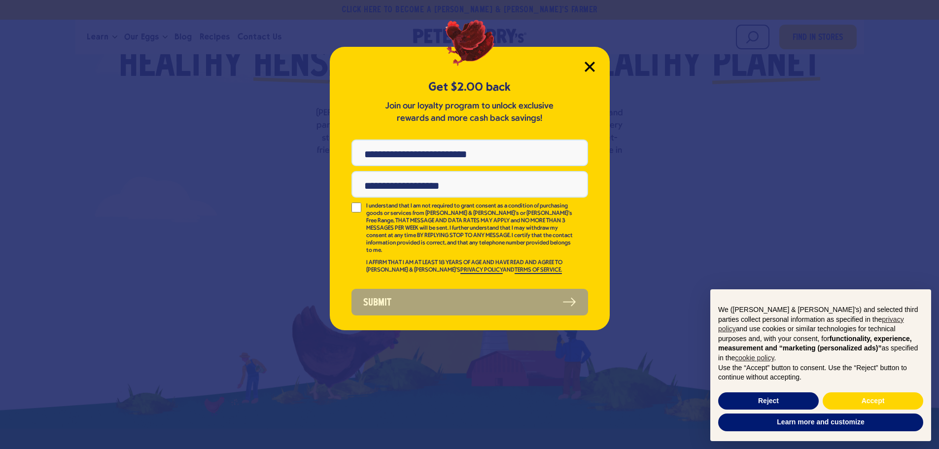
click at [588, 65] on icon "Close Modal" at bounding box center [589, 66] width 9 height 9
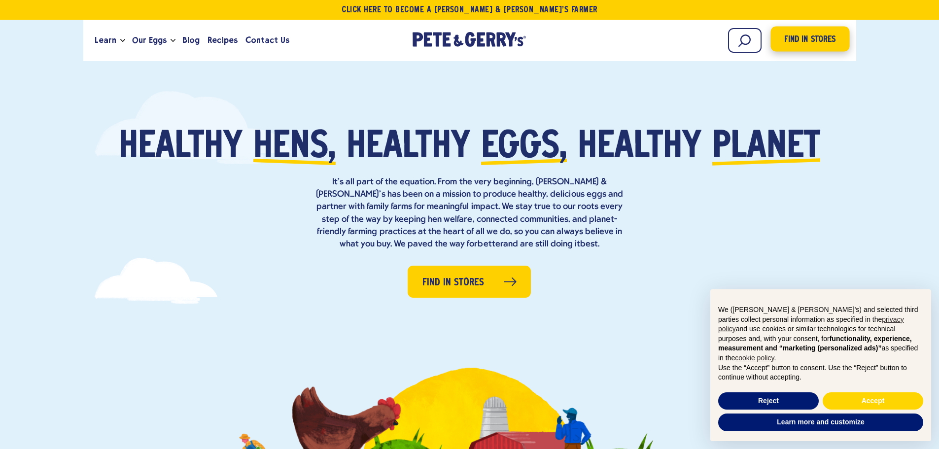
click at [792, 41] on span "Find in Stores" at bounding box center [809, 39] width 51 height 13
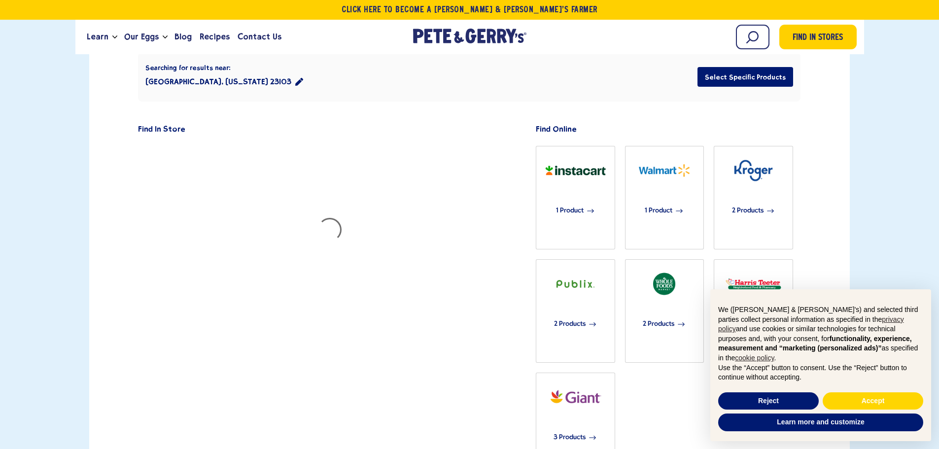
scroll to position [246, 0]
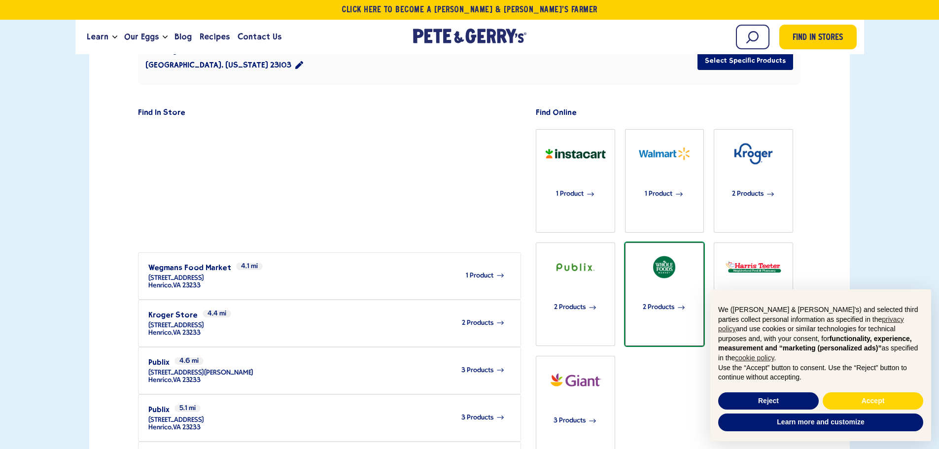
click at [667, 297] on span "2 Products" at bounding box center [659, 308] width 32 height 22
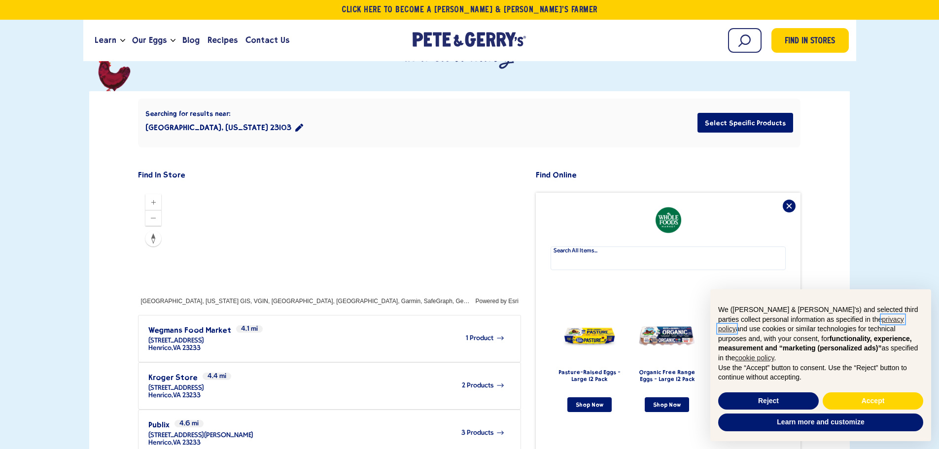
scroll to position [0, 0]
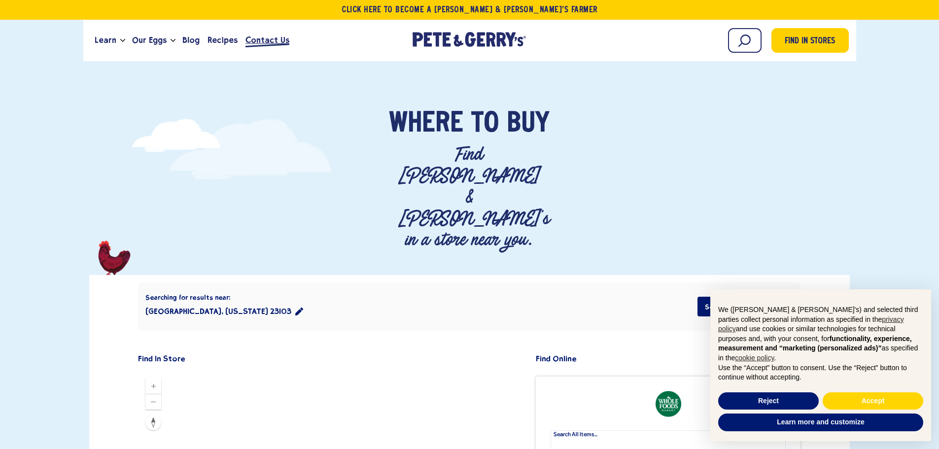
click at [258, 36] on span "Contact Us" at bounding box center [267, 40] width 44 height 12
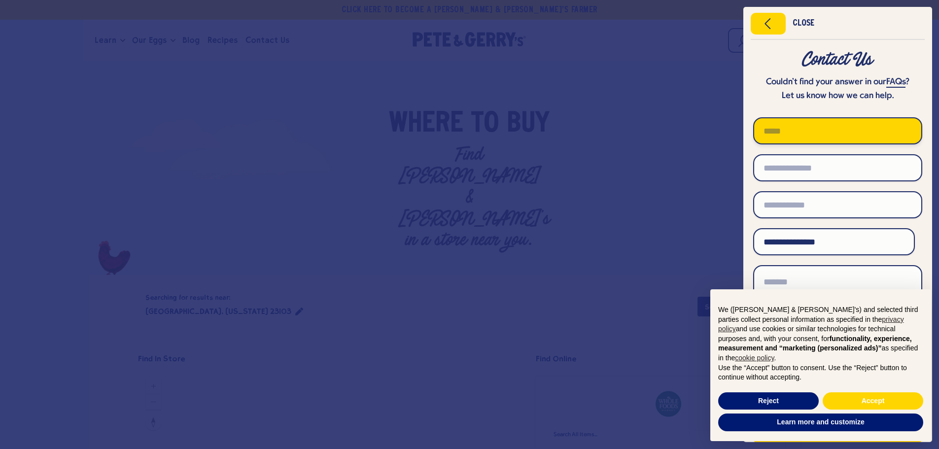
click at [772, 136] on input "text" at bounding box center [837, 130] width 169 height 27
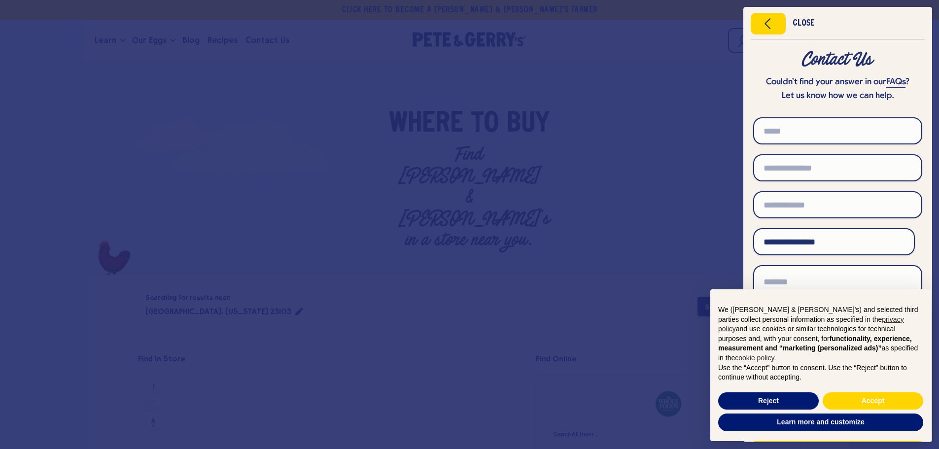
click at [886, 84] on link "FAQs" at bounding box center [895, 82] width 19 height 10
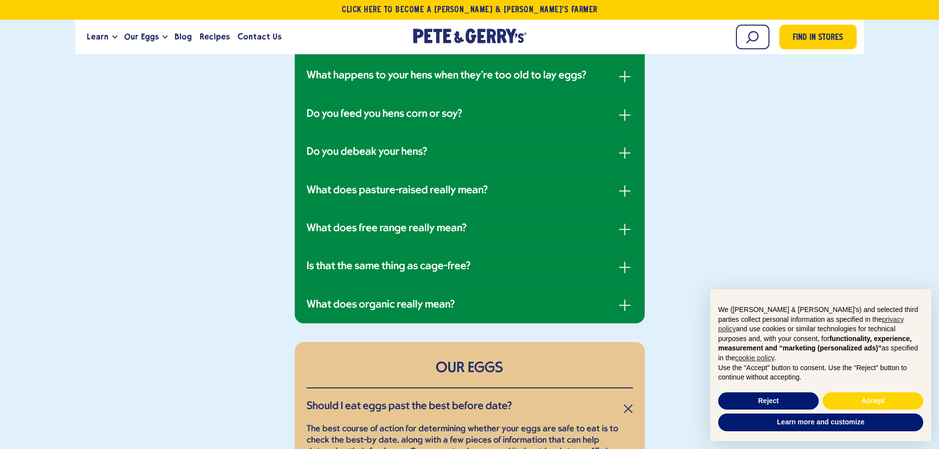
scroll to position [838, 0]
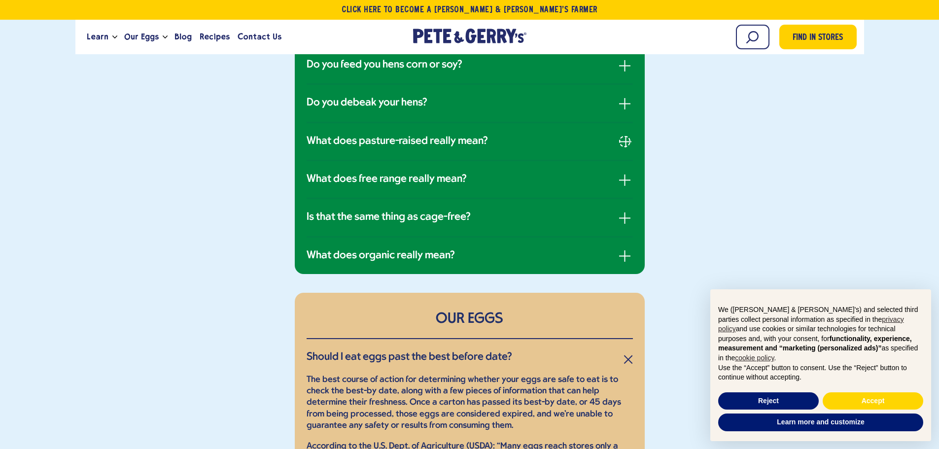
click at [629, 140] on button "button" at bounding box center [624, 141] width 11 height 11
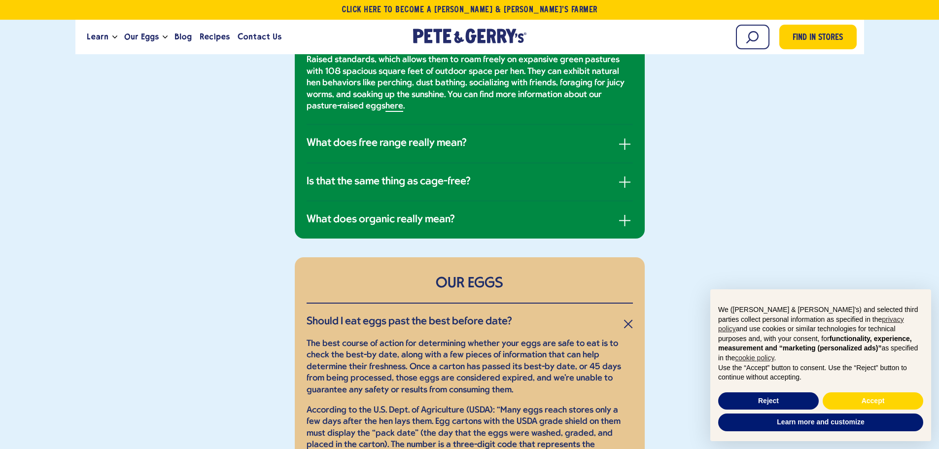
scroll to position [907, 0]
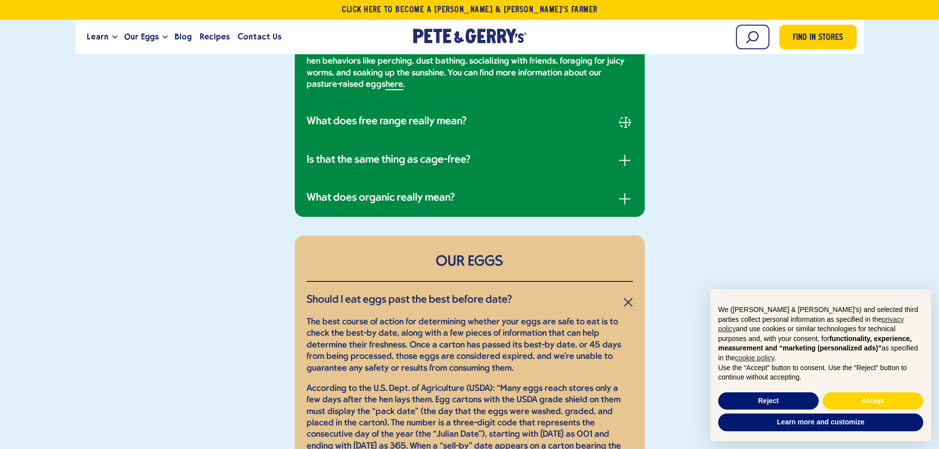
click at [627, 122] on span "button" at bounding box center [625, 122] width 11 height 1
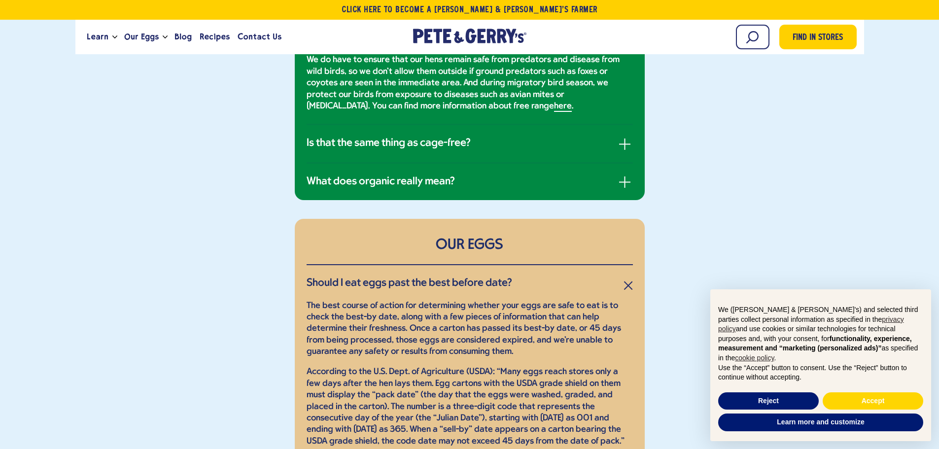
scroll to position [1005, 0]
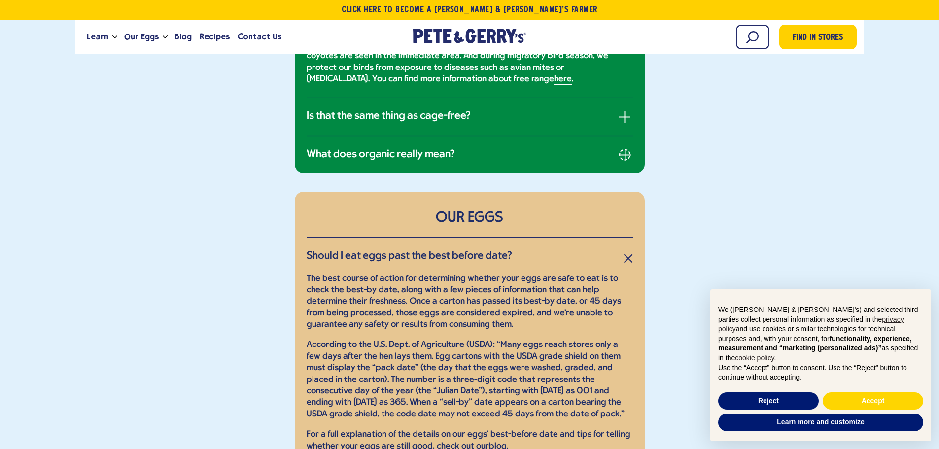
click at [625, 149] on button "button" at bounding box center [624, 154] width 11 height 11
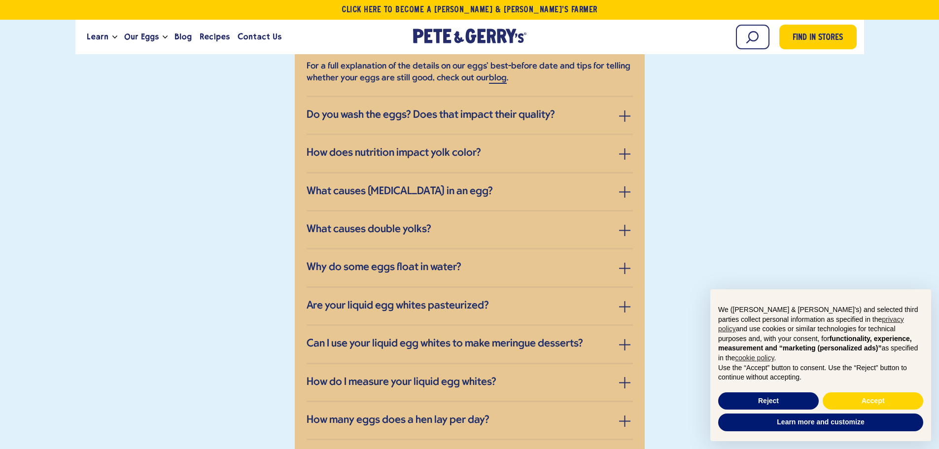
scroll to position [1449, 0]
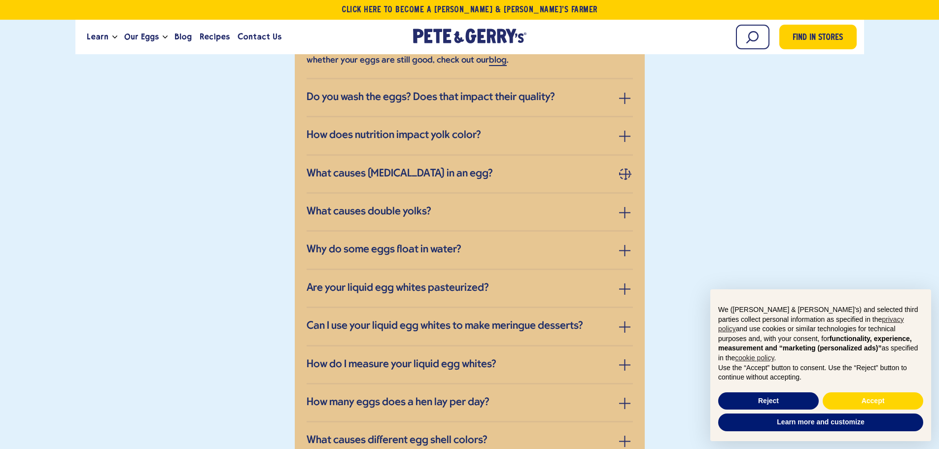
click at [626, 168] on button "button" at bounding box center [624, 173] width 11 height 11
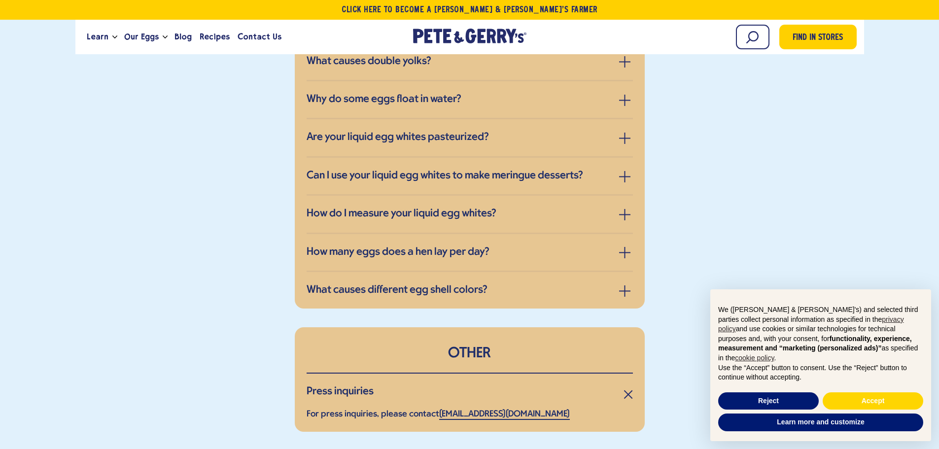
scroll to position [1597, 0]
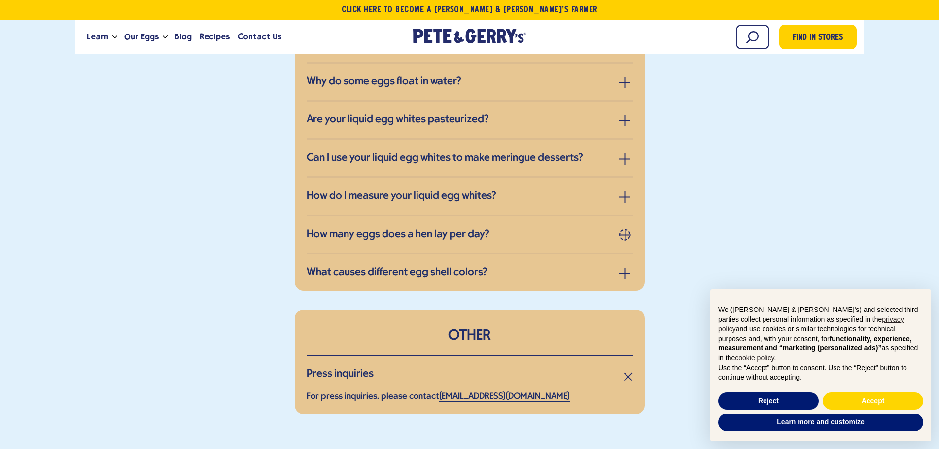
click at [624, 229] on button "button" at bounding box center [624, 234] width 11 height 11
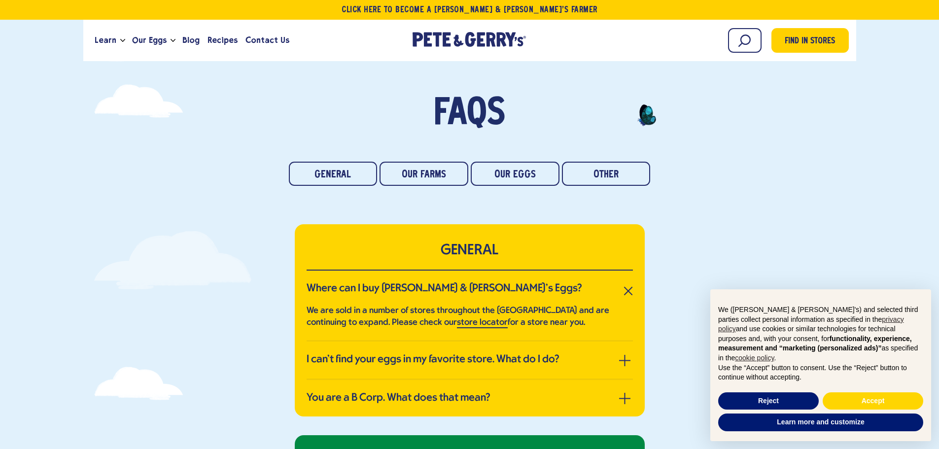
scroll to position [0, 0]
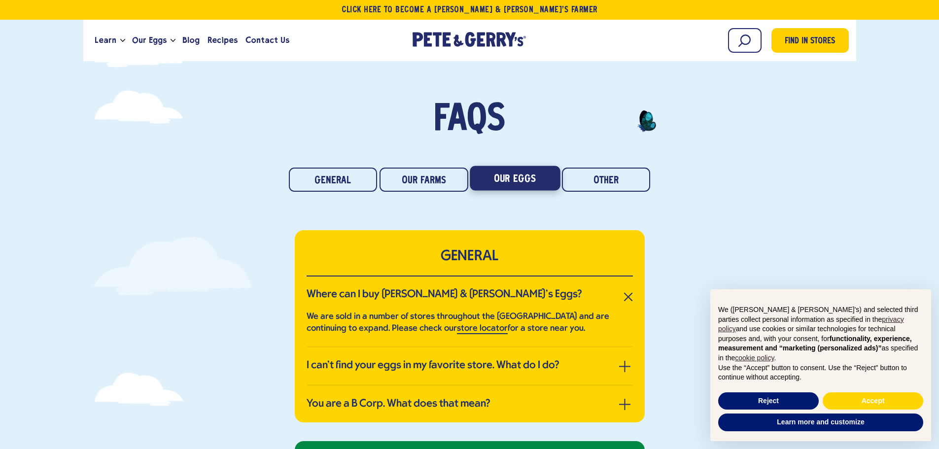
click at [504, 181] on link "Our Eggs" at bounding box center [515, 178] width 90 height 25
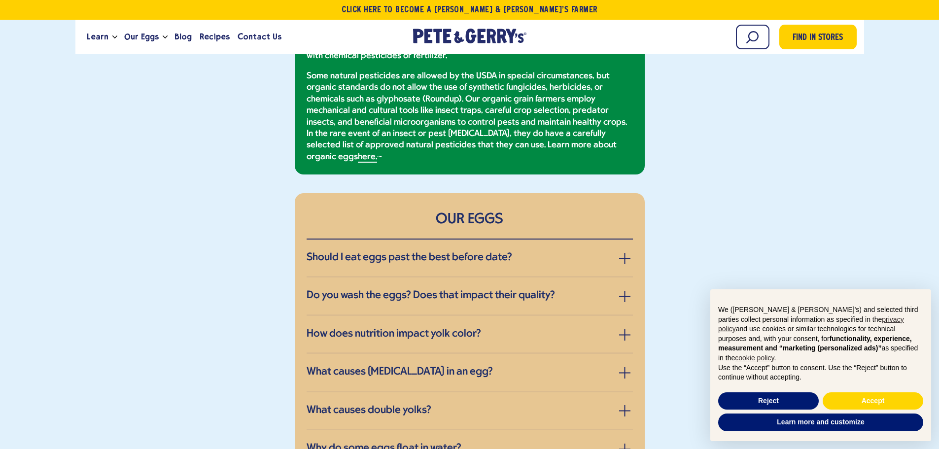
scroll to position [1057, 0]
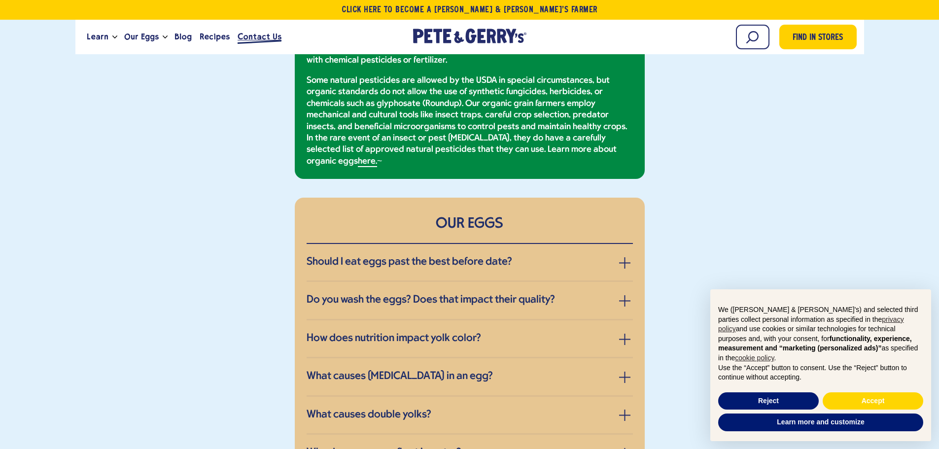
click at [256, 38] on span "Contact Us" at bounding box center [260, 37] width 44 height 12
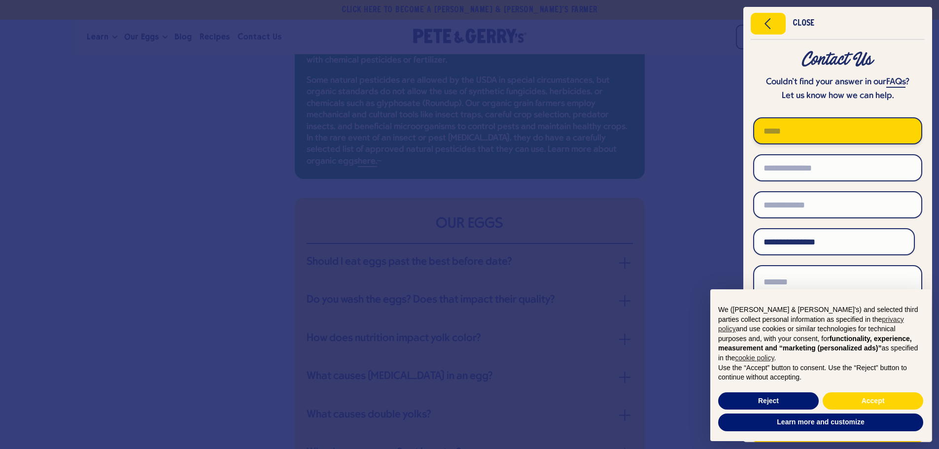
click at [811, 131] on input "text" at bounding box center [837, 130] width 169 height 27
type input "**********"
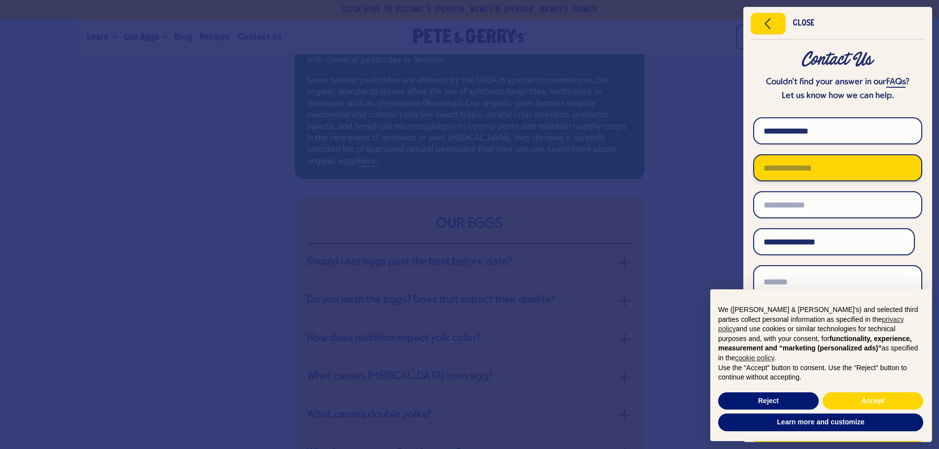
type input "**********"
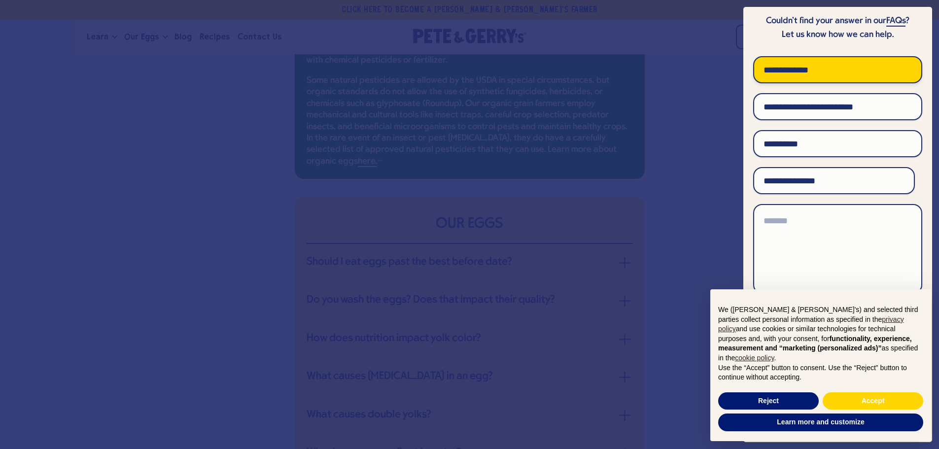
scroll to position [63, 0]
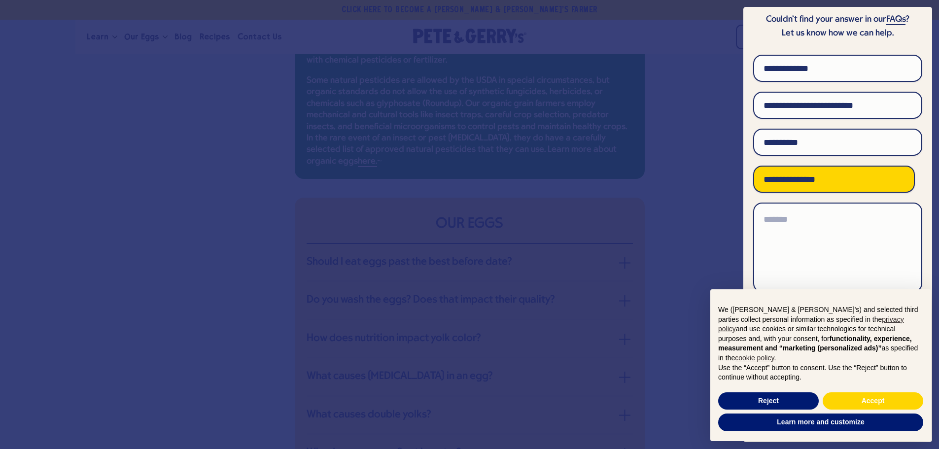
click at [830, 180] on select "**********" at bounding box center [834, 179] width 162 height 27
select select "**********"
click at [753, 166] on select "**********" at bounding box center [834, 179] width 162 height 27
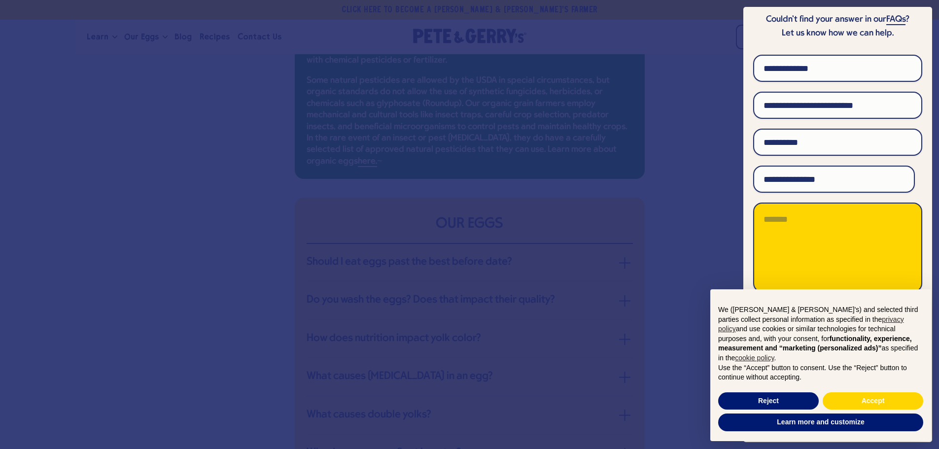
click at [809, 227] on textarea at bounding box center [837, 248] width 169 height 90
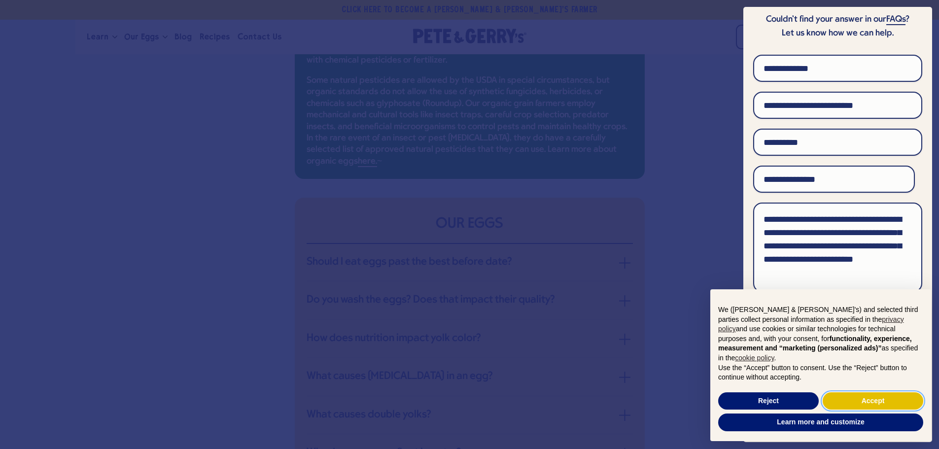
click at [833, 402] on button "Accept" at bounding box center [873, 401] width 101 height 18
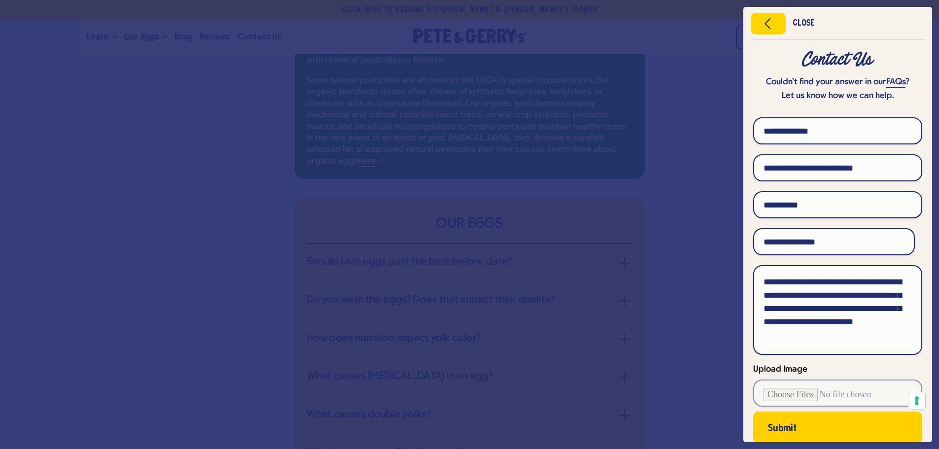
scroll to position [49, 0]
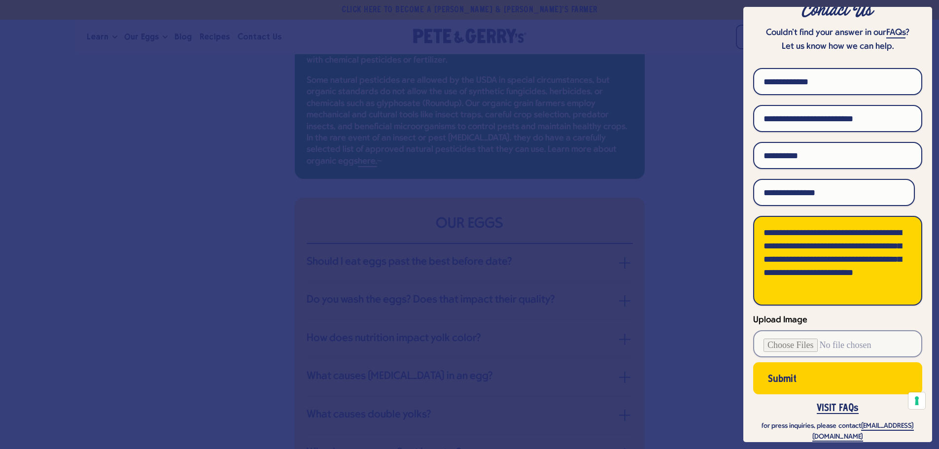
click at [781, 272] on textarea "**********" at bounding box center [837, 261] width 169 height 90
click at [781, 271] on textarea "**********" at bounding box center [837, 261] width 169 height 90
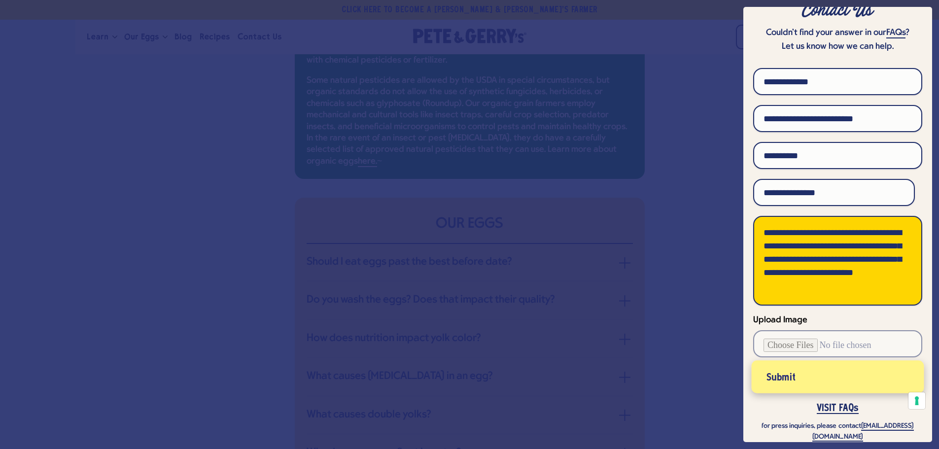
type textarea "**********"
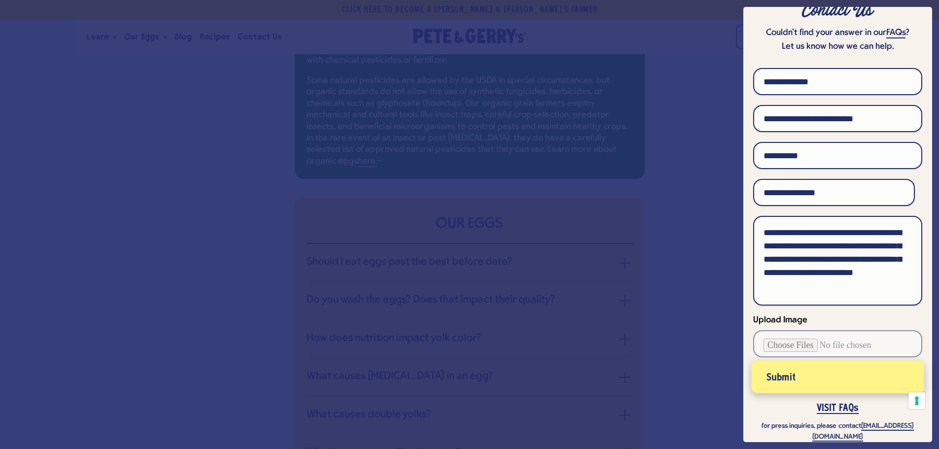
click at [799, 379] on button "Submit" at bounding box center [838, 377] width 172 height 33
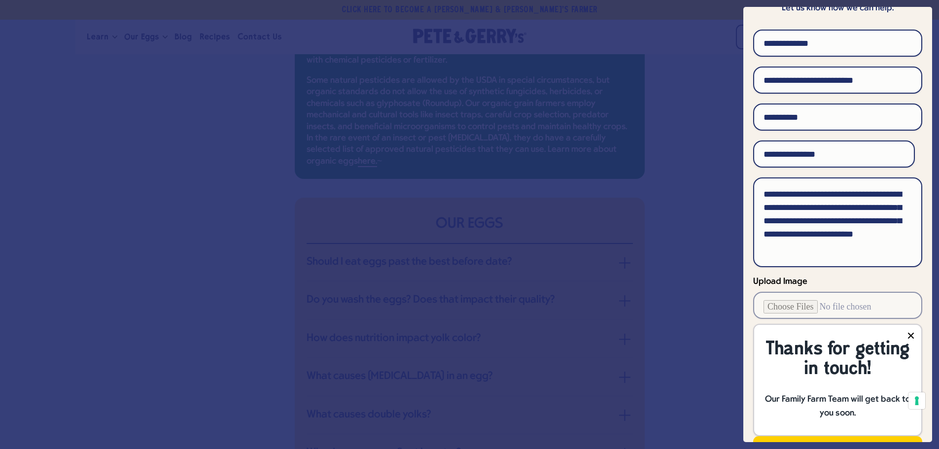
scroll to position [0, 0]
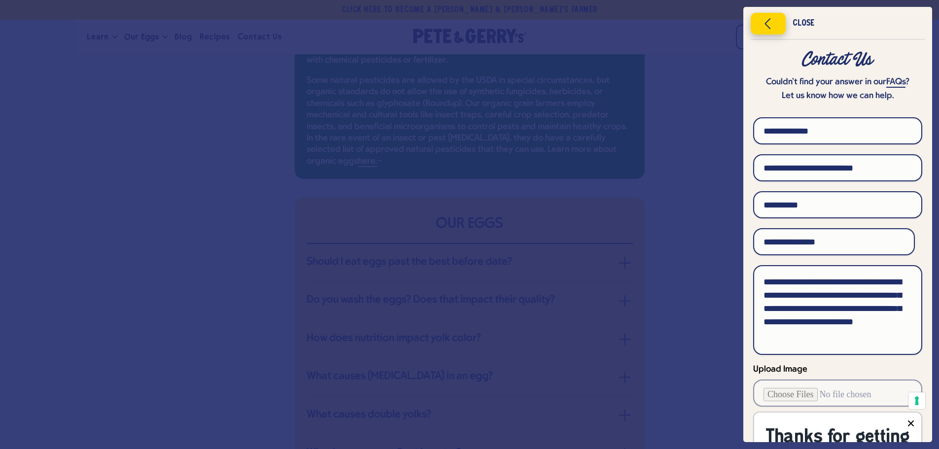
click at [773, 23] on icon "Close menu" at bounding box center [768, 23] width 25 height 15
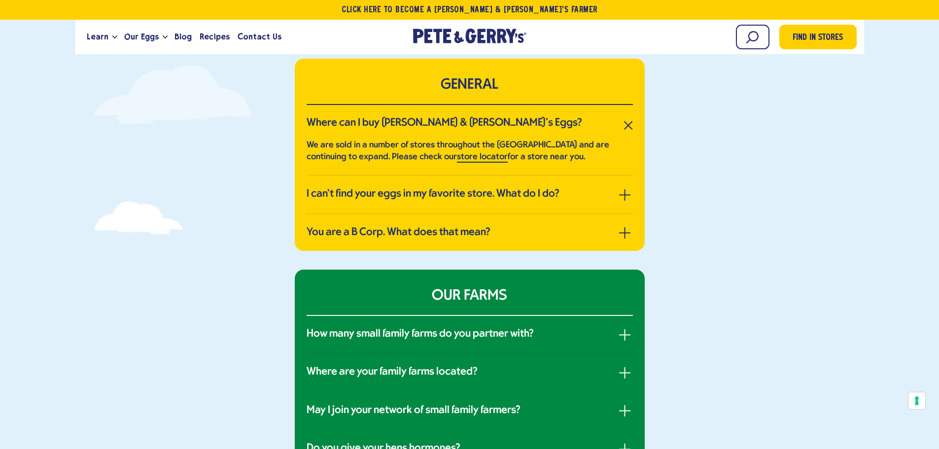
scroll to position [170, 0]
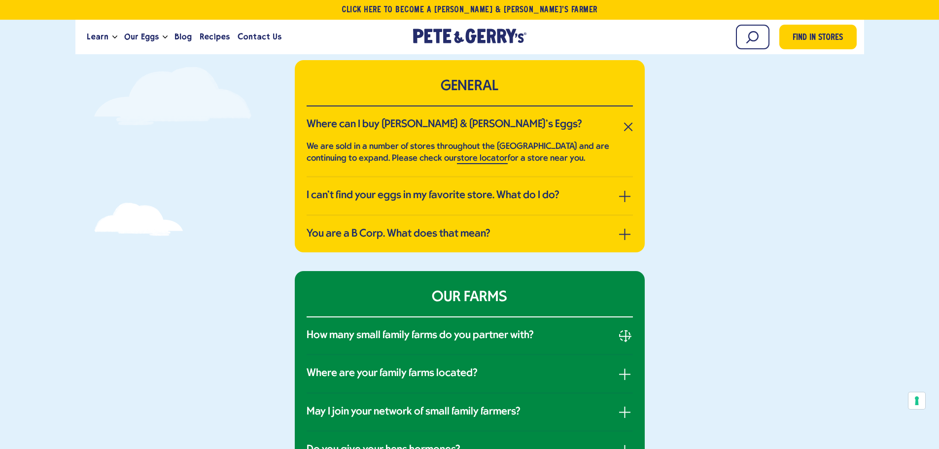
click at [622, 335] on button "button" at bounding box center [624, 335] width 11 height 11
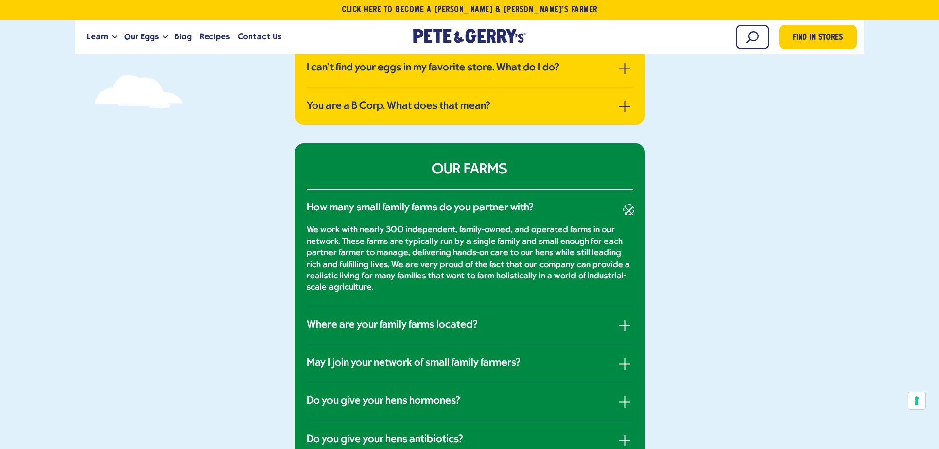
scroll to position [318, 0]
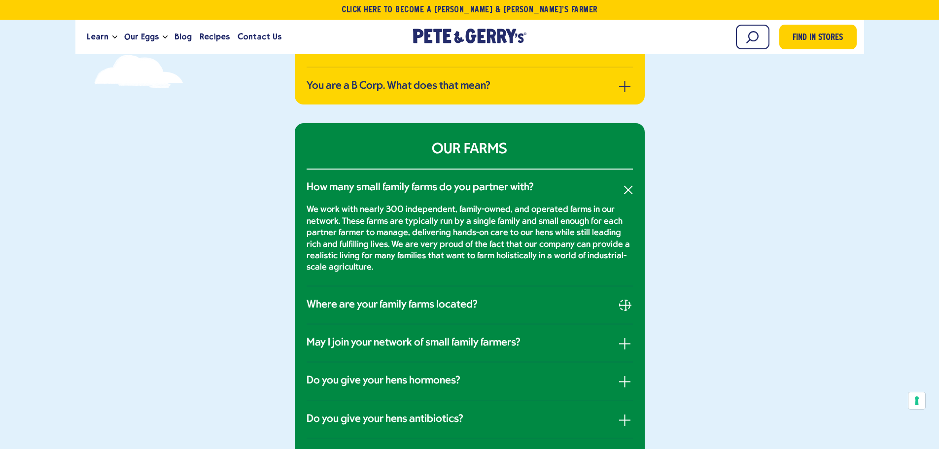
click at [625, 306] on span "button" at bounding box center [625, 305] width 1 height 11
